Goal: Task Accomplishment & Management: Manage account settings

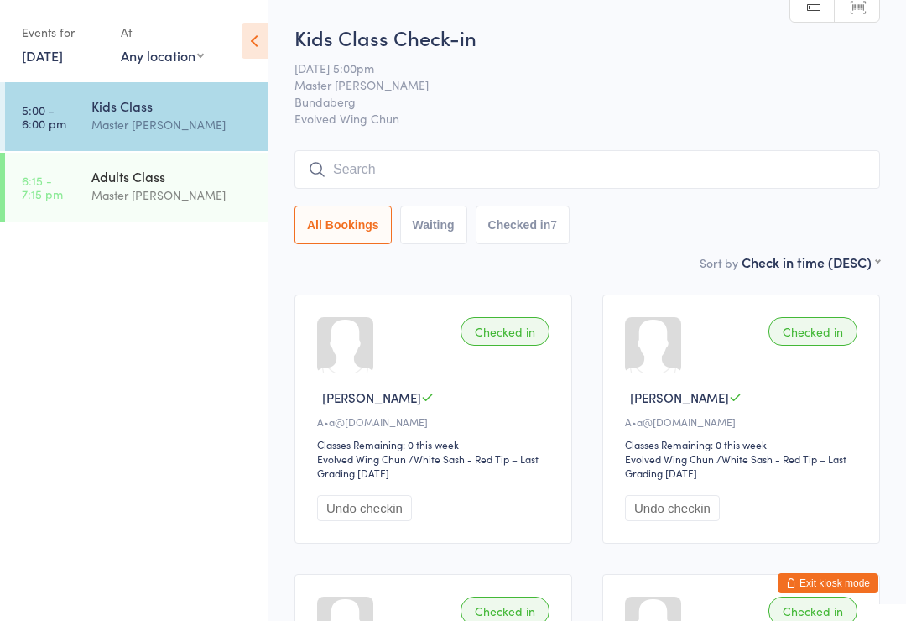
click at [676, 168] on input "search" at bounding box center [588, 169] width 586 height 39
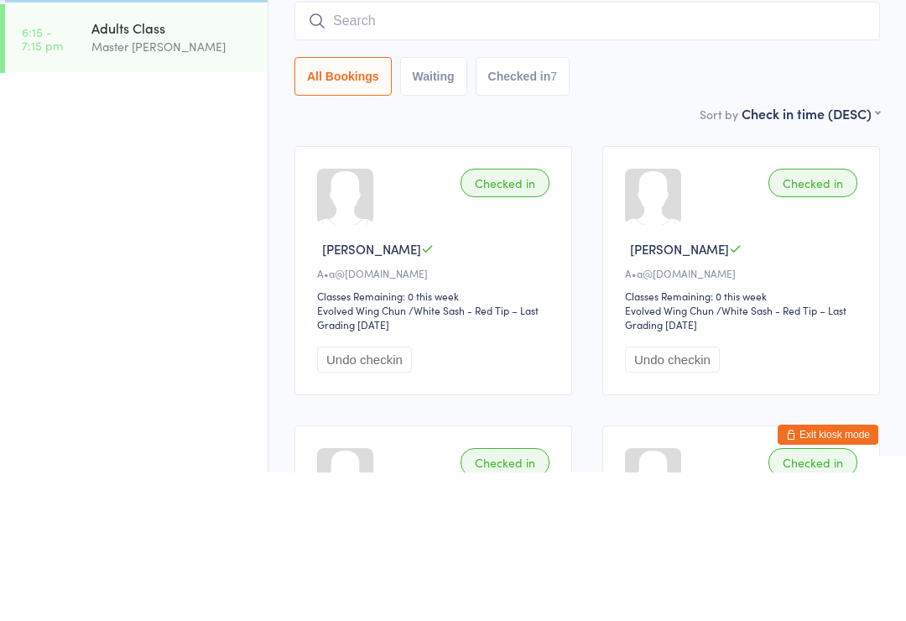
click at [144, 170] on ul "5:00 - 6:00 pm Kids Class Master Robert Ardito 6:15 - 7:15 pm Adults Class Mast…" at bounding box center [134, 351] width 268 height 539
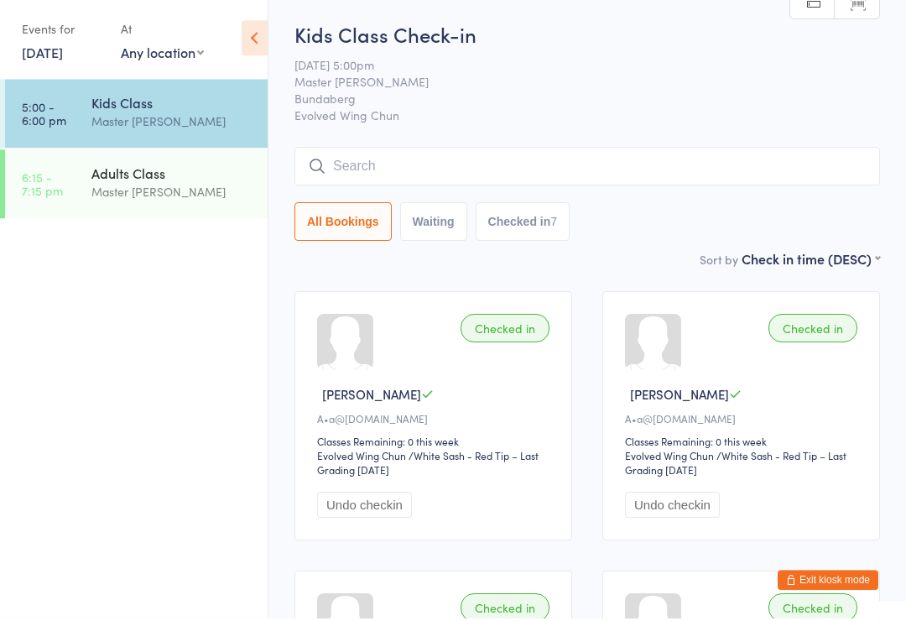
scroll to position [152, 0]
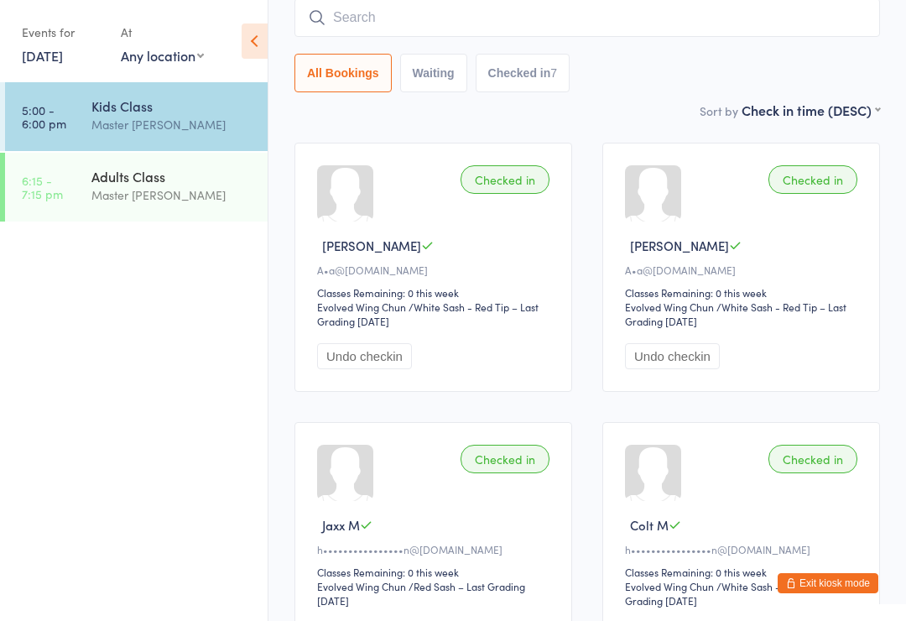
click at [132, 161] on div "Adults Class Master Robert Ardito" at bounding box center [179, 186] width 176 height 66
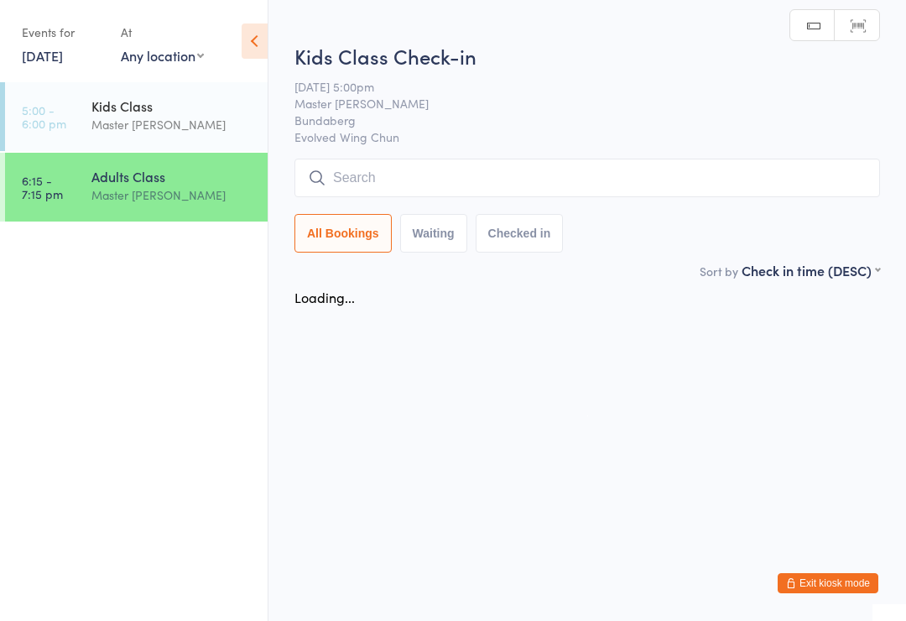
click at [660, 183] on input "search" at bounding box center [588, 178] width 586 height 39
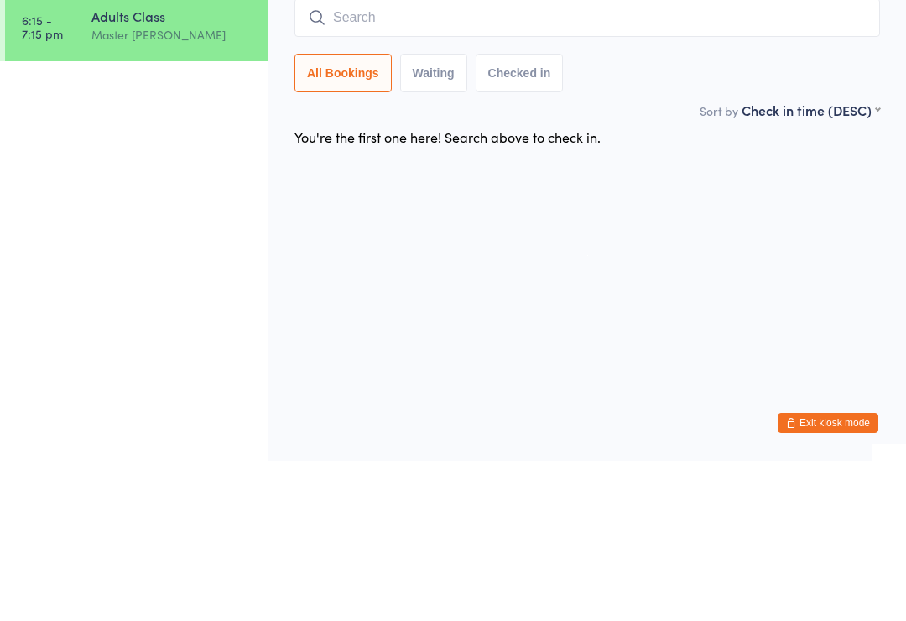
click at [102, 185] on div "Master [PERSON_NAME]" at bounding box center [172, 194] width 162 height 19
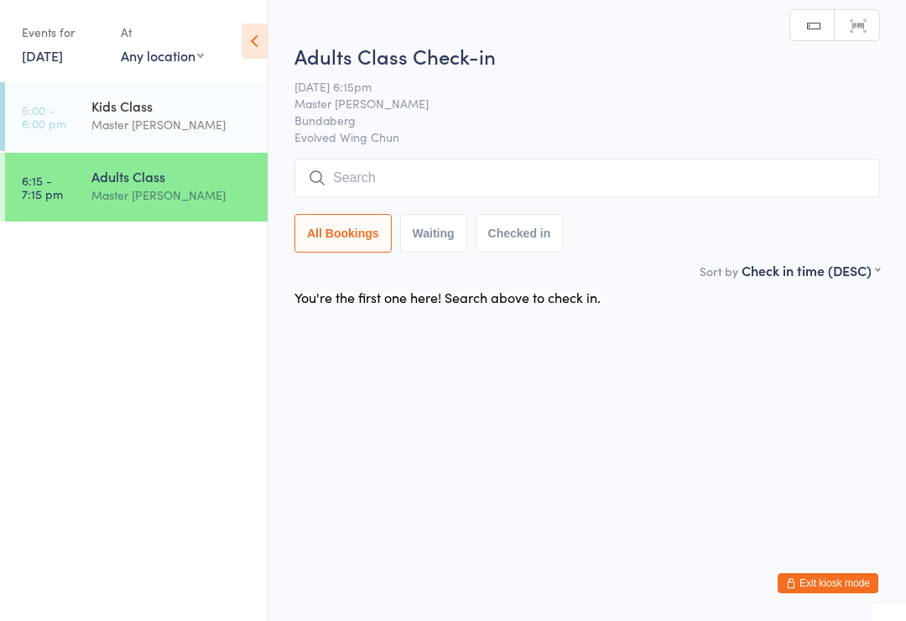
click at [143, 198] on div "Master [PERSON_NAME]" at bounding box center [172, 194] width 162 height 19
click at [741, 178] on input "search" at bounding box center [588, 178] width 586 height 39
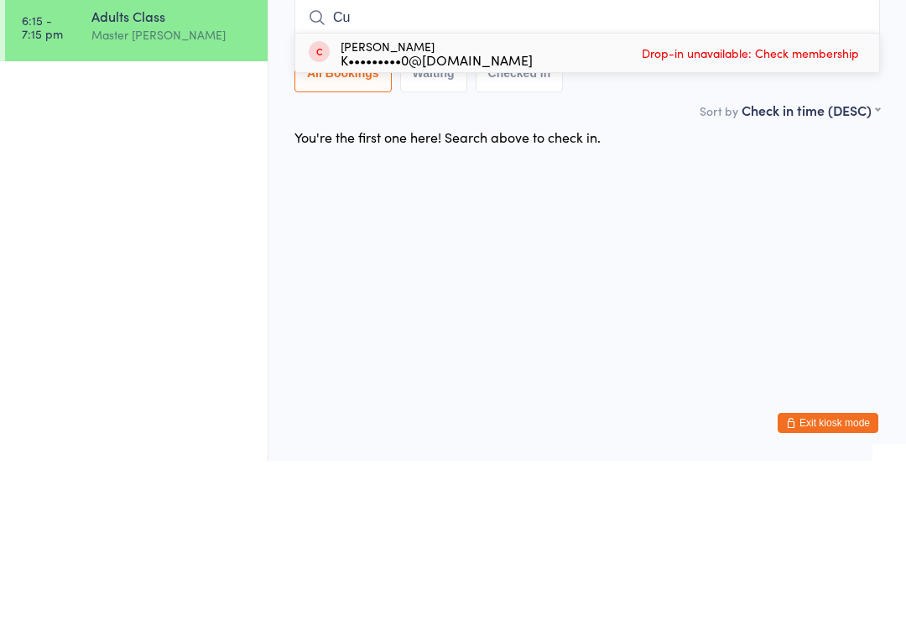
type input "C"
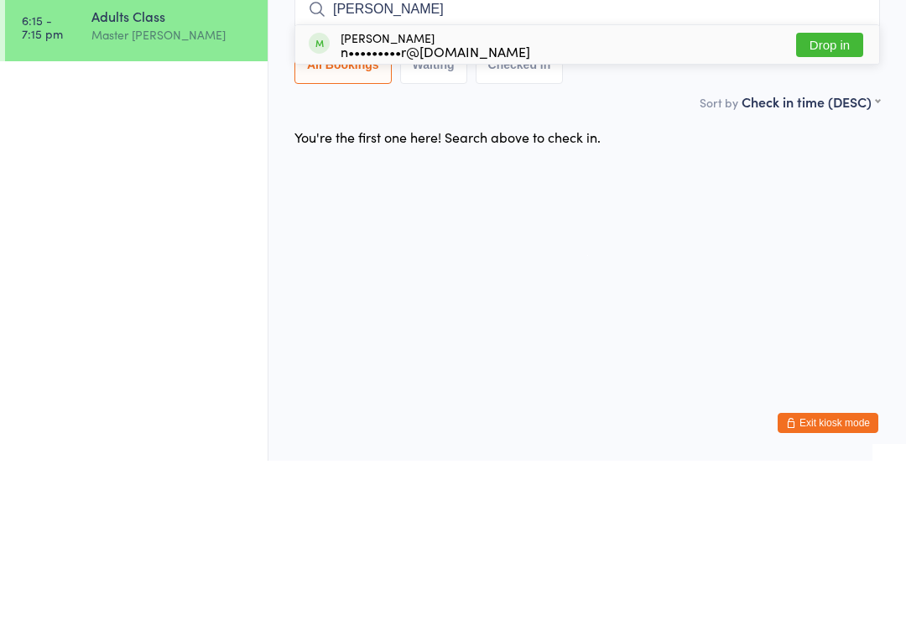
type input "Nikki"
click at [813, 193] on button "Drop in" at bounding box center [829, 205] width 67 height 24
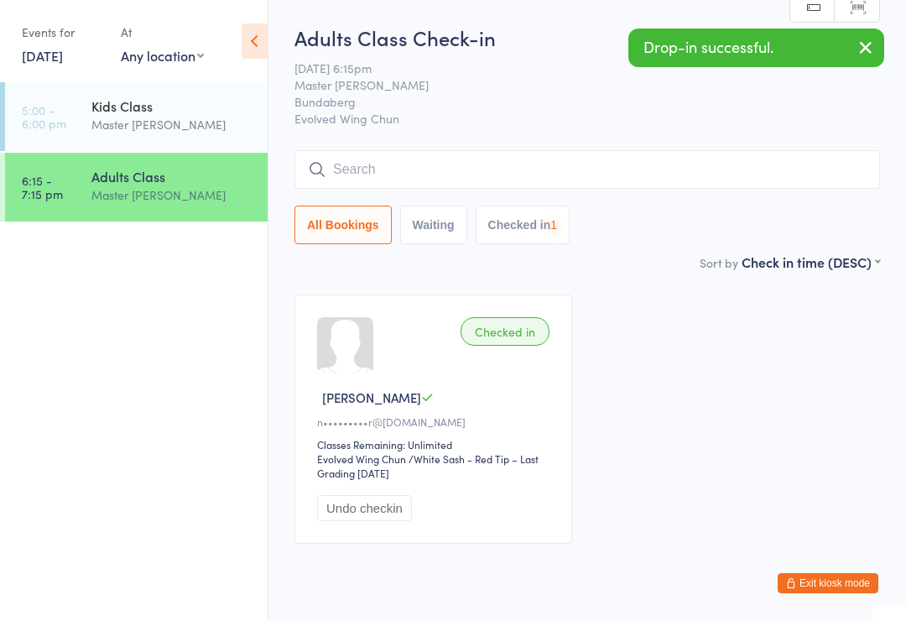
click at [647, 189] on input "search" at bounding box center [588, 169] width 586 height 39
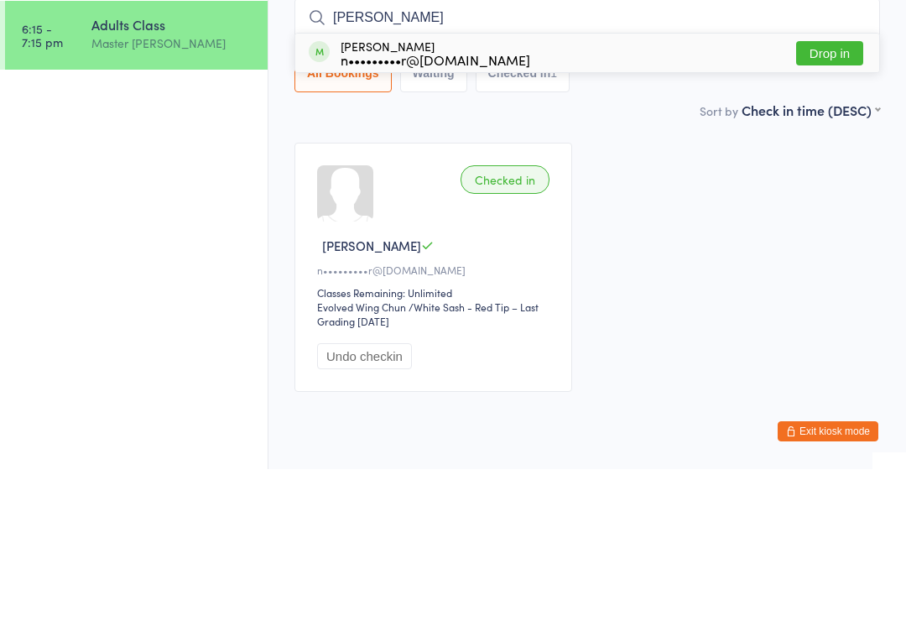
type input "Anna"
click at [845, 193] on button "Drop in" at bounding box center [829, 205] width 67 height 24
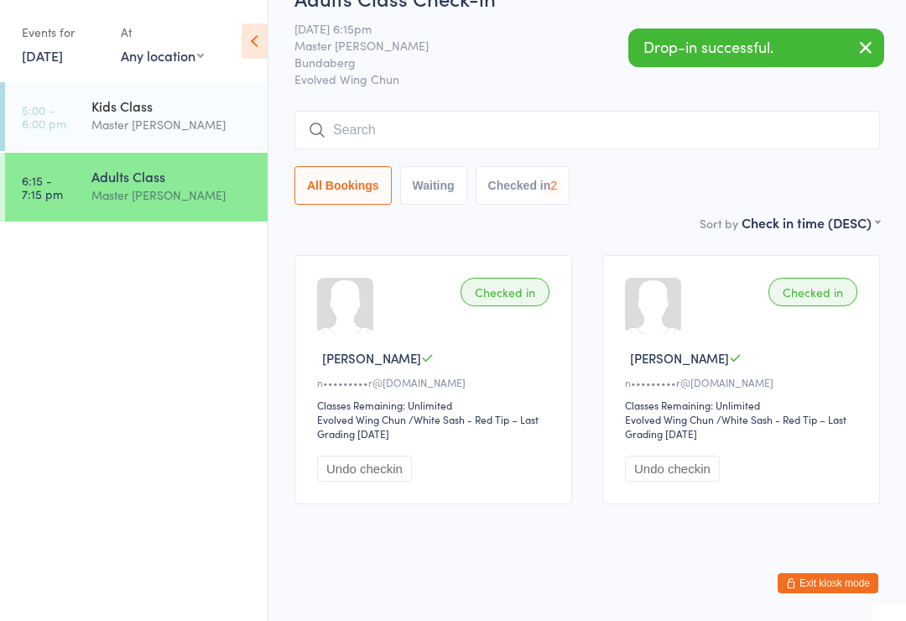
click at [760, 111] on input "search" at bounding box center [588, 130] width 586 height 39
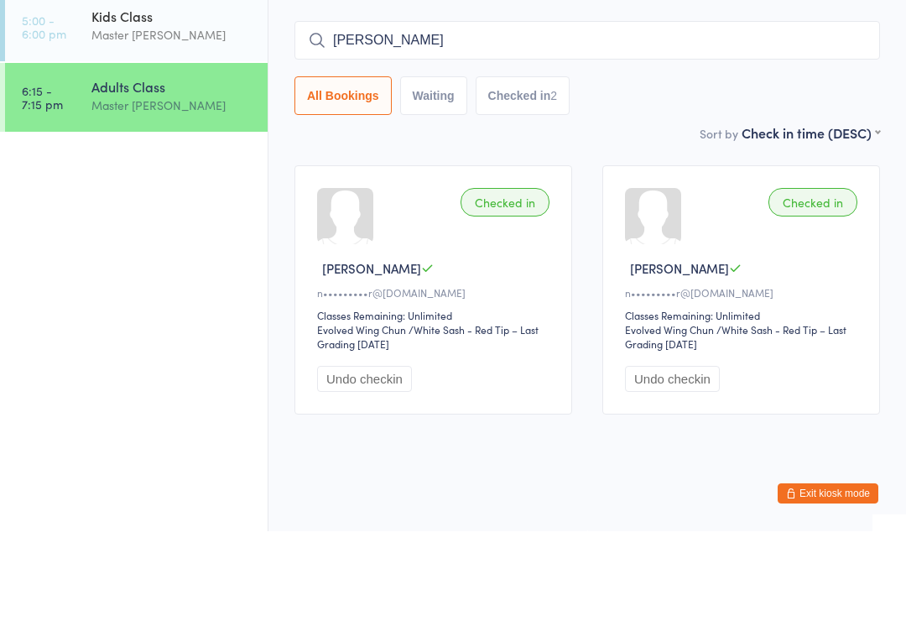
type input "J"
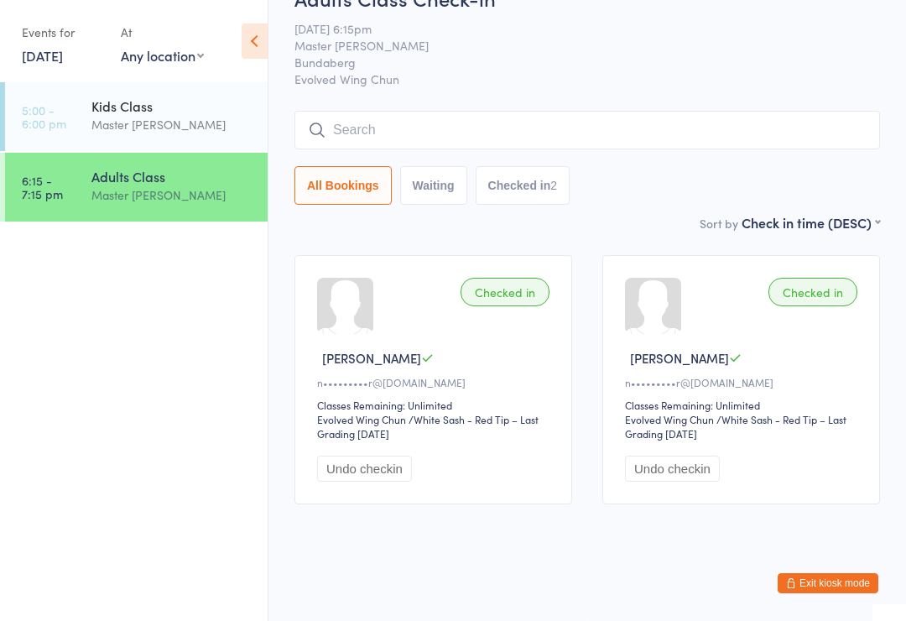
click at [838, 582] on button "Exit kiosk mode" at bounding box center [828, 583] width 101 height 20
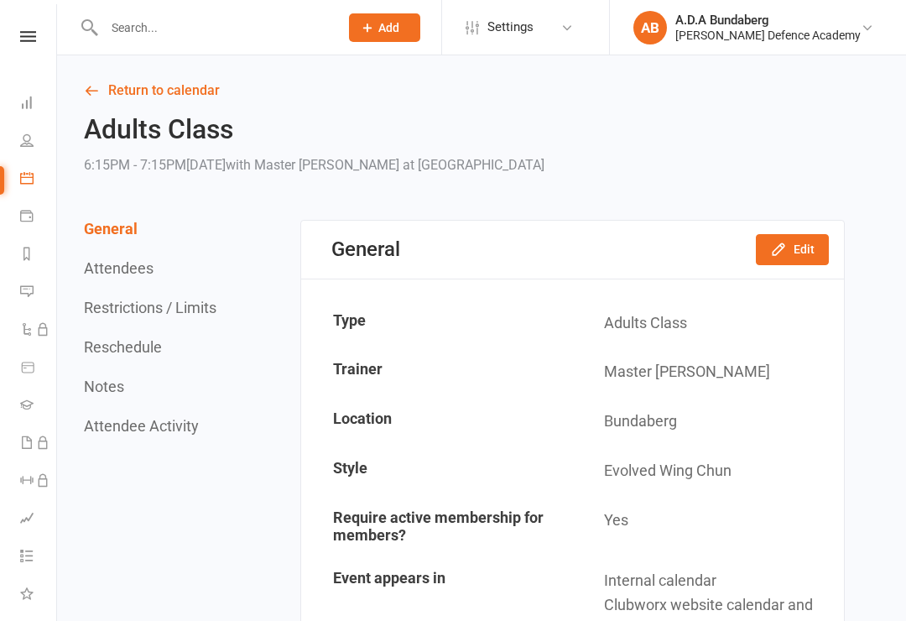
click at [154, 34] on input "text" at bounding box center [213, 27] width 228 height 23
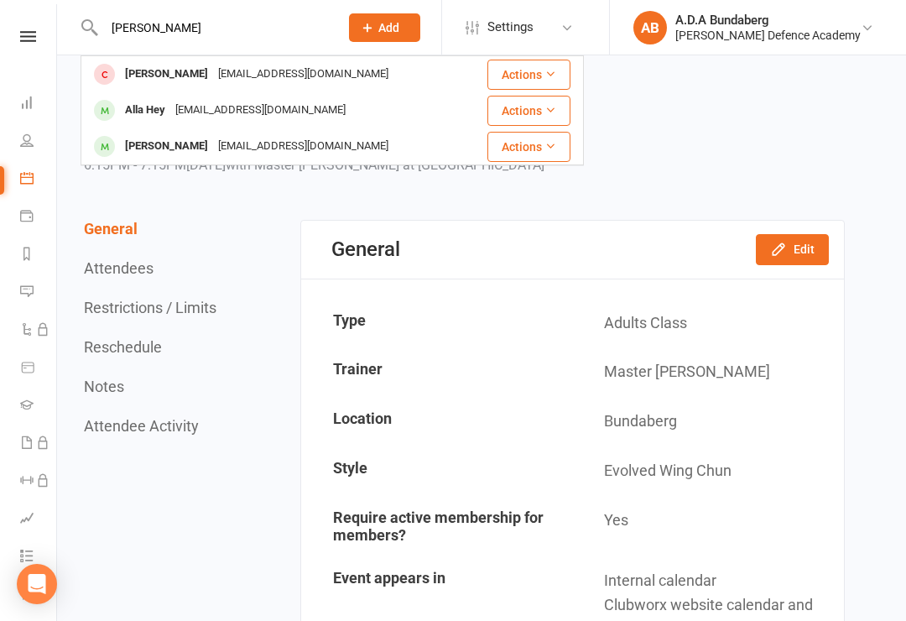
type input "[PERSON_NAME]"
click at [331, 67] on div "[PERSON_NAME] [EMAIL_ADDRESS][DOMAIN_NAME]" at bounding box center [273, 74] width 383 height 34
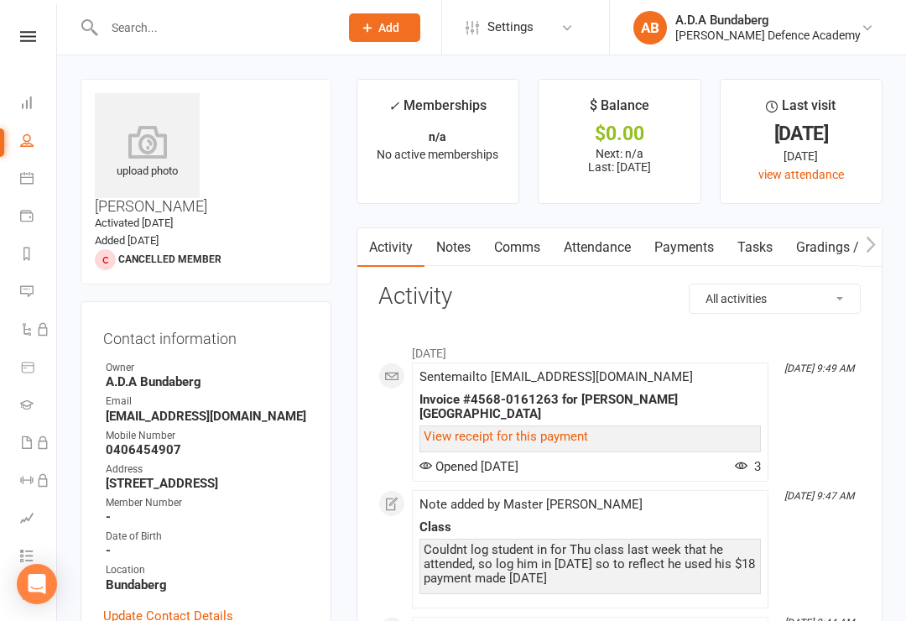
click at [452, 242] on link "Notes" at bounding box center [454, 247] width 58 height 39
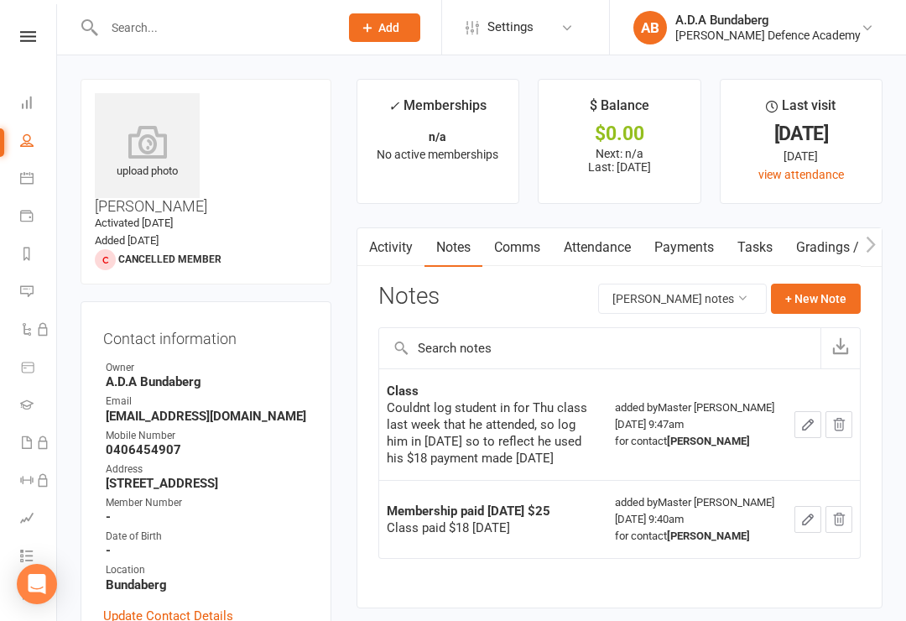
click at [810, 297] on button "+ New Note" at bounding box center [816, 299] width 90 height 30
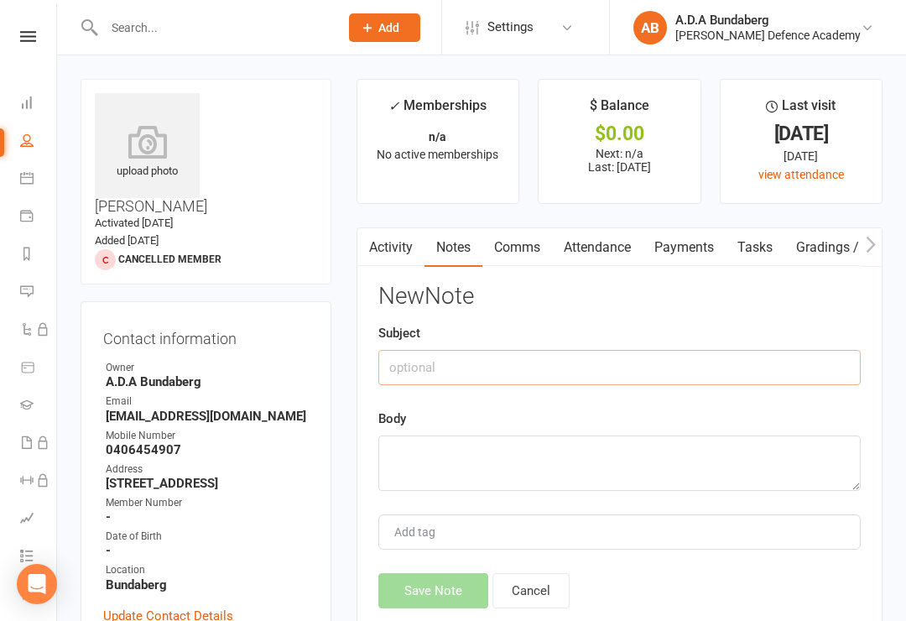
click at [584, 373] on input "text" at bounding box center [619, 367] width 483 height 35
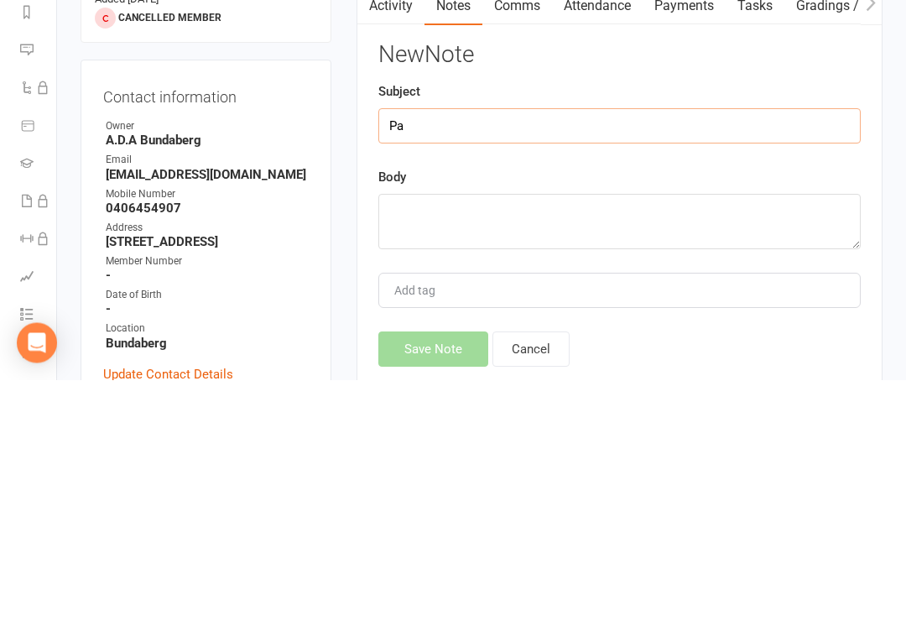
type input "P"
click at [478, 350] on input "Payment for Adults class" at bounding box center [619, 367] width 483 height 35
click at [733, 350] on input "Payment for Adults class" at bounding box center [619, 367] width 483 height 35
type input "Payment for Adults class"
click at [704, 436] on textarea at bounding box center [619, 463] width 483 height 55
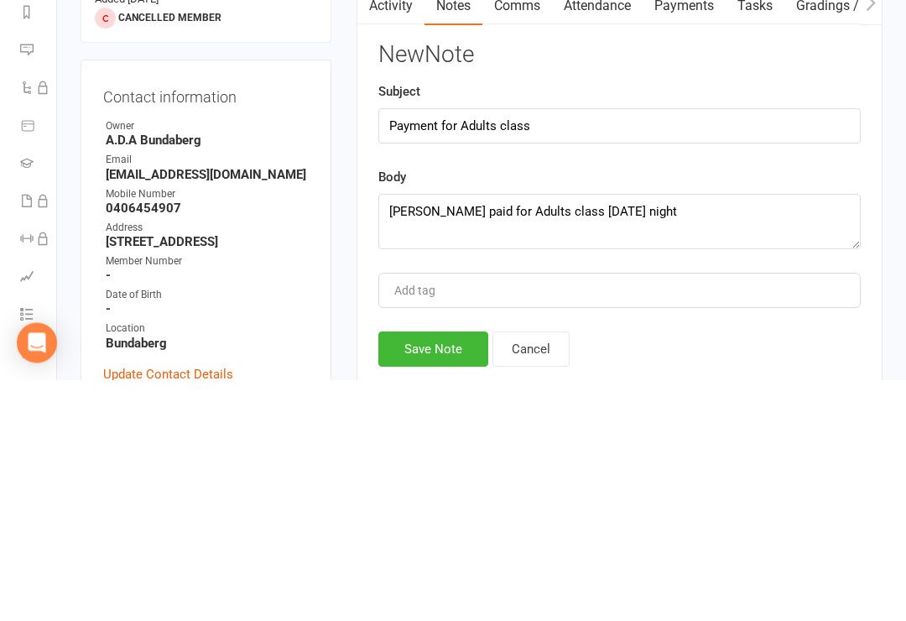
click at [776, 409] on div "Body [PERSON_NAME] paid for Adults class [DATE] night" at bounding box center [619, 450] width 483 height 82
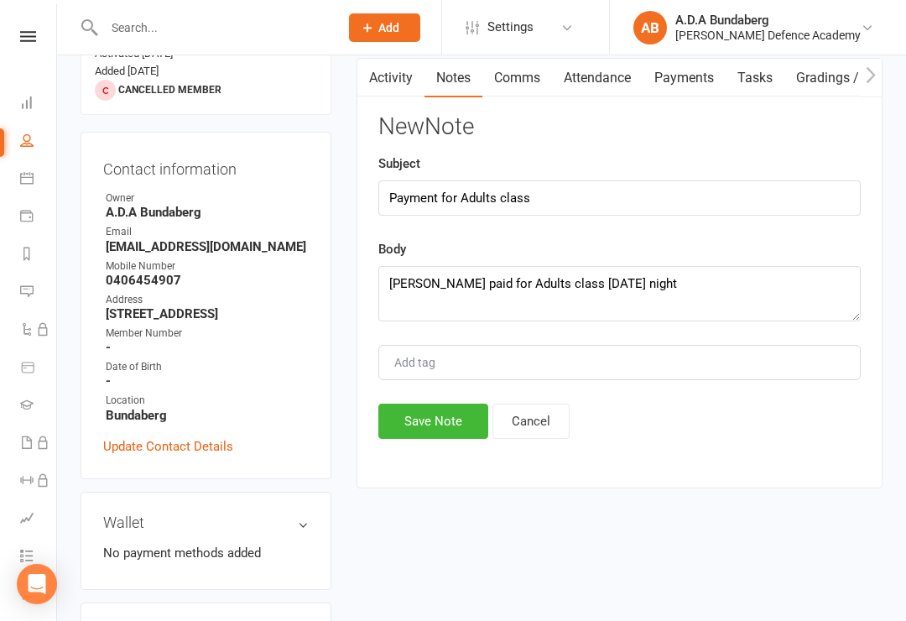
scroll to position [153, 0]
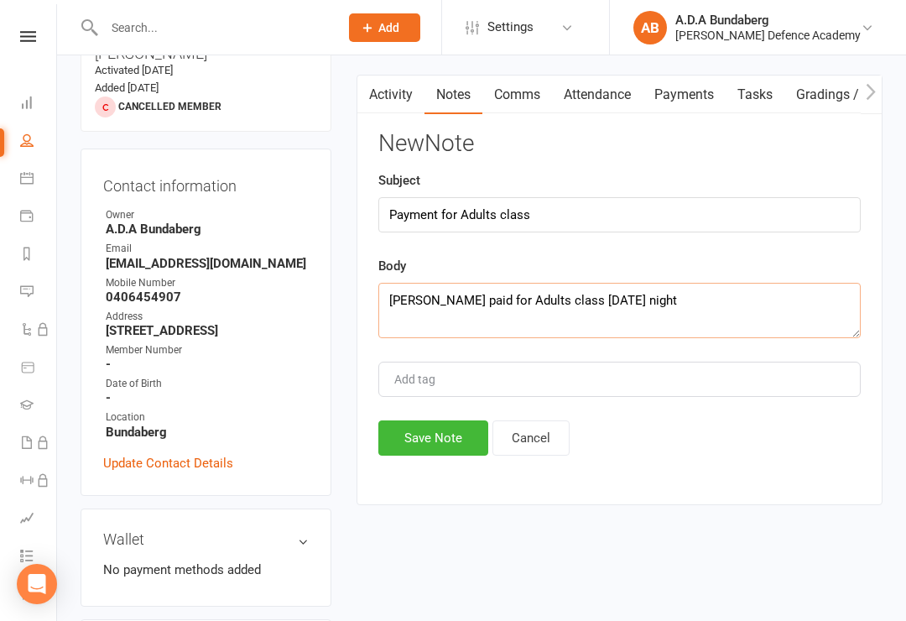
click at [670, 298] on textarea "[PERSON_NAME] paid for Adults class [DATE] night" at bounding box center [619, 310] width 483 height 55
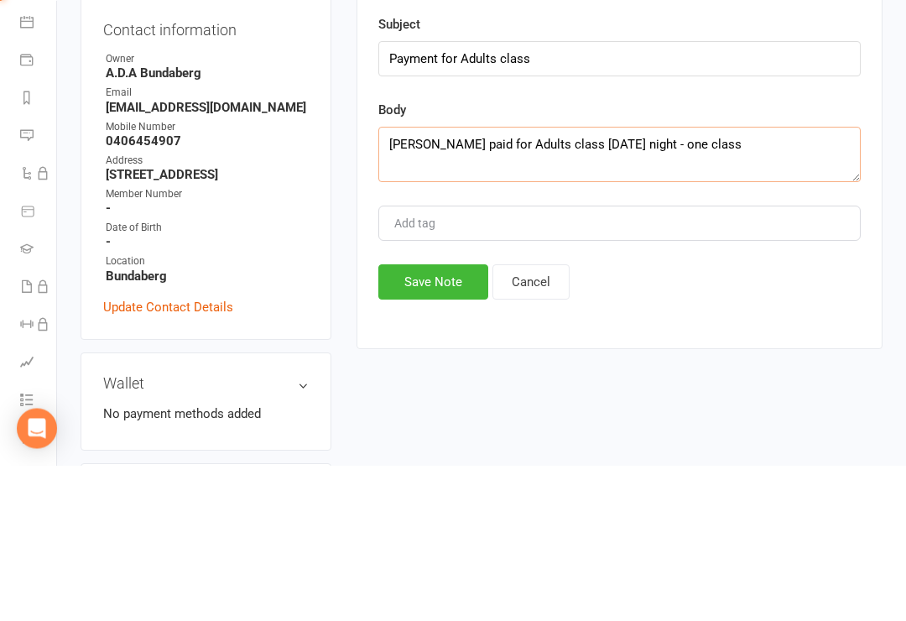
type textarea "[PERSON_NAME] paid for Adults class [DATE] night - one class"
click at [432, 420] on button "Save Note" at bounding box center [433, 437] width 110 height 35
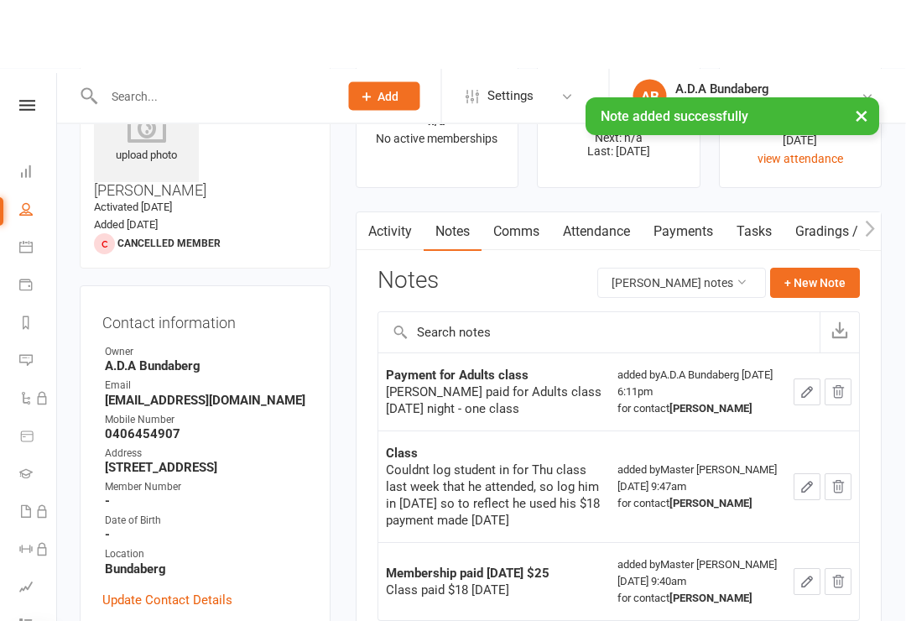
scroll to position [0, 9]
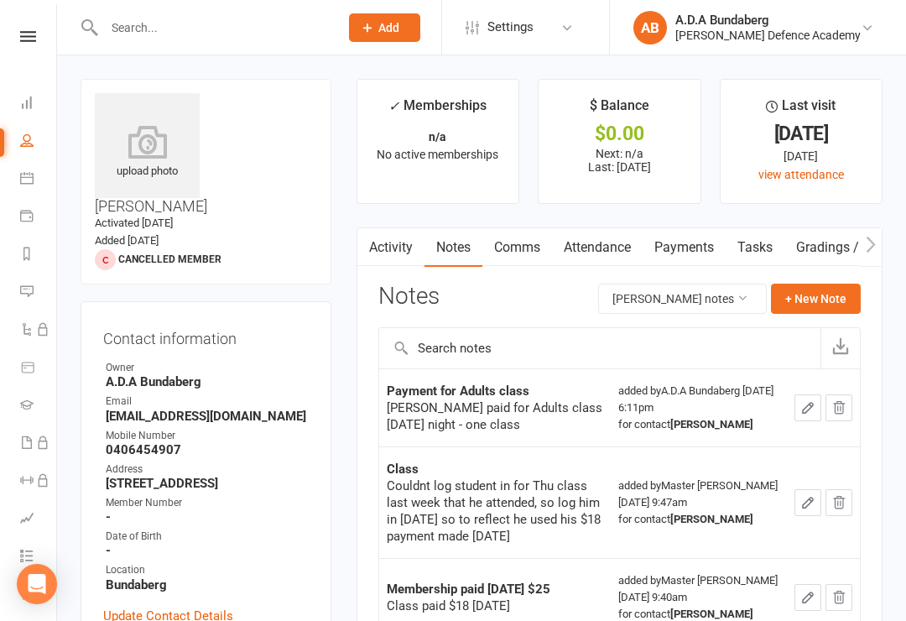
click at [25, 40] on icon at bounding box center [28, 36] width 16 height 11
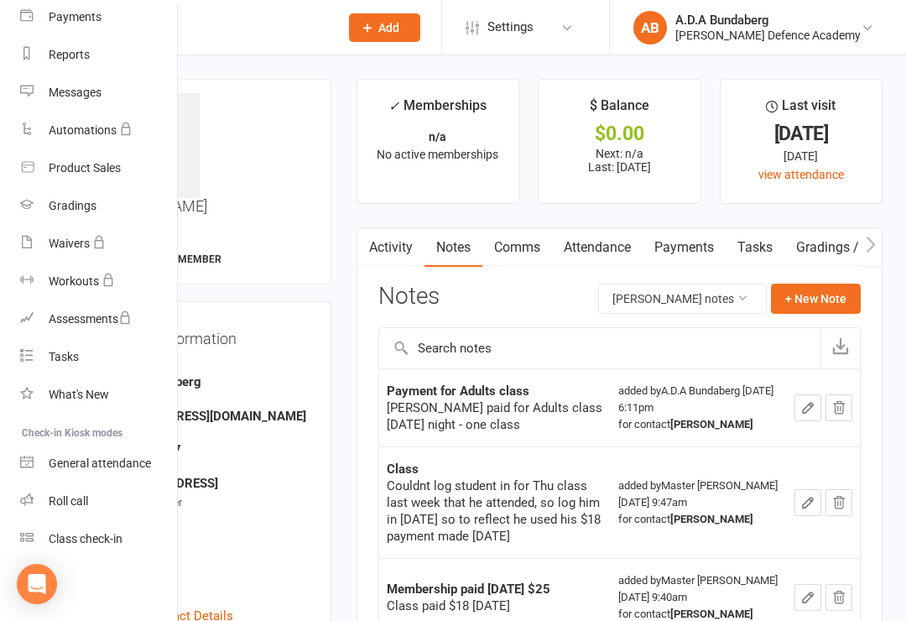
scroll to position [186, 0]
click at [94, 547] on link "Class check-in" at bounding box center [99, 539] width 159 height 38
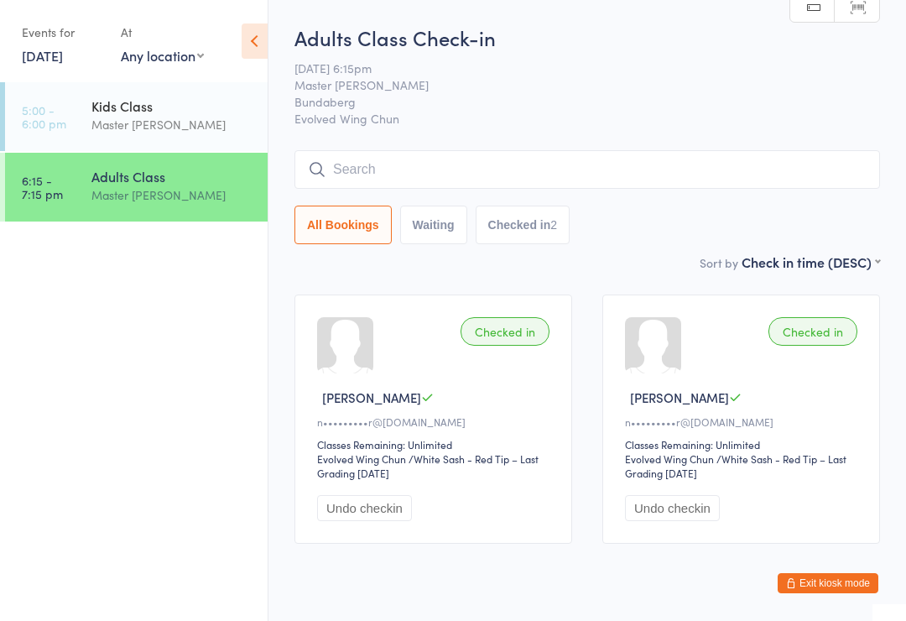
click at [366, 159] on input "search" at bounding box center [588, 169] width 586 height 39
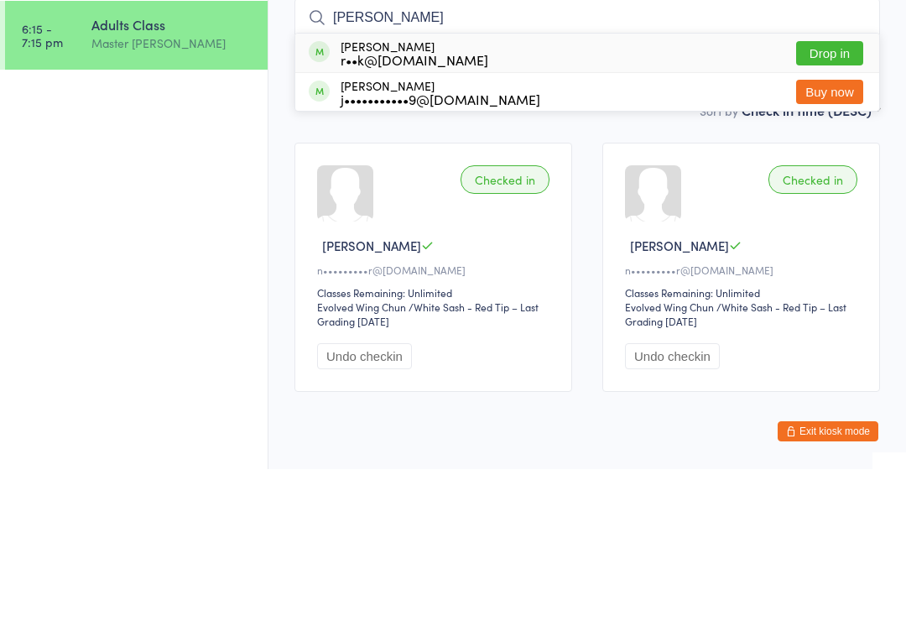
type input "J"
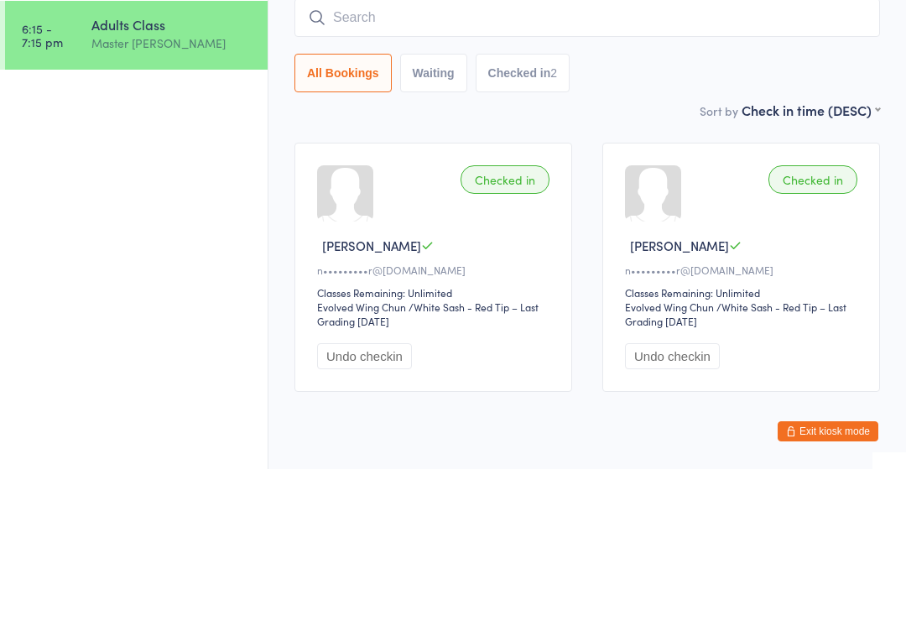
click at [256, 203] on ul "5:00 - 6:00 pm Kids Class Master Robert Ardito 6:15 - 7:15 pm Adults Class Mast…" at bounding box center [134, 351] width 268 height 539
